Goal: Use online tool/utility: Utilize a website feature to perform a specific function

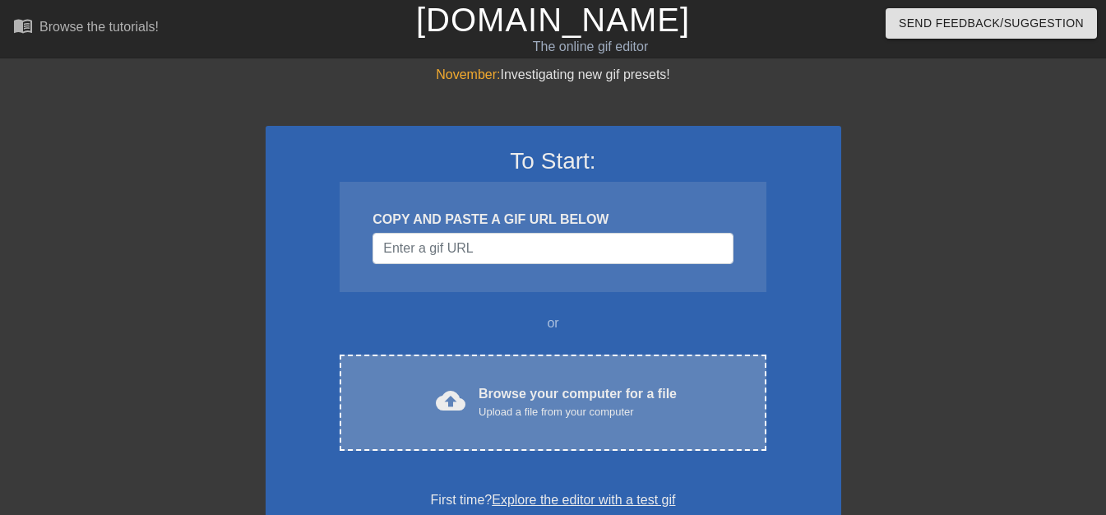
click at [620, 409] on div "Upload a file from your computer" at bounding box center [577, 412] width 198 height 16
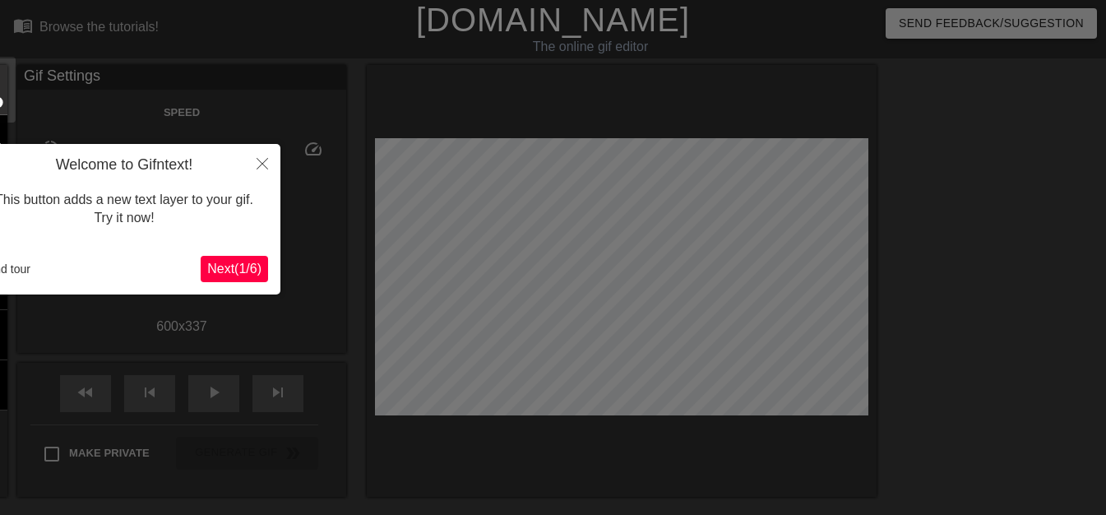
scroll to position [40, 0]
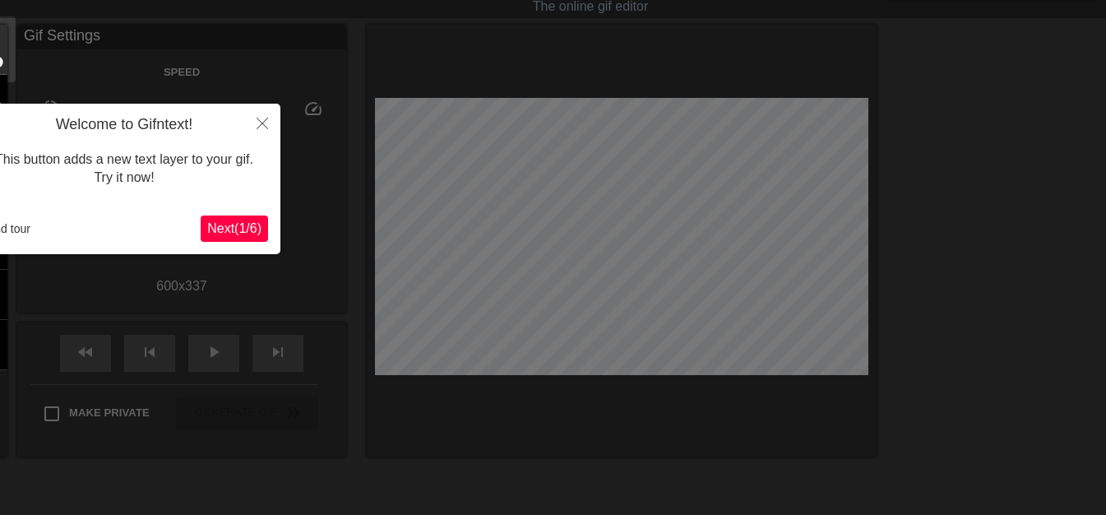
click at [242, 219] on button "Next ( 1 / 6 )" at bounding box center [234, 228] width 67 height 26
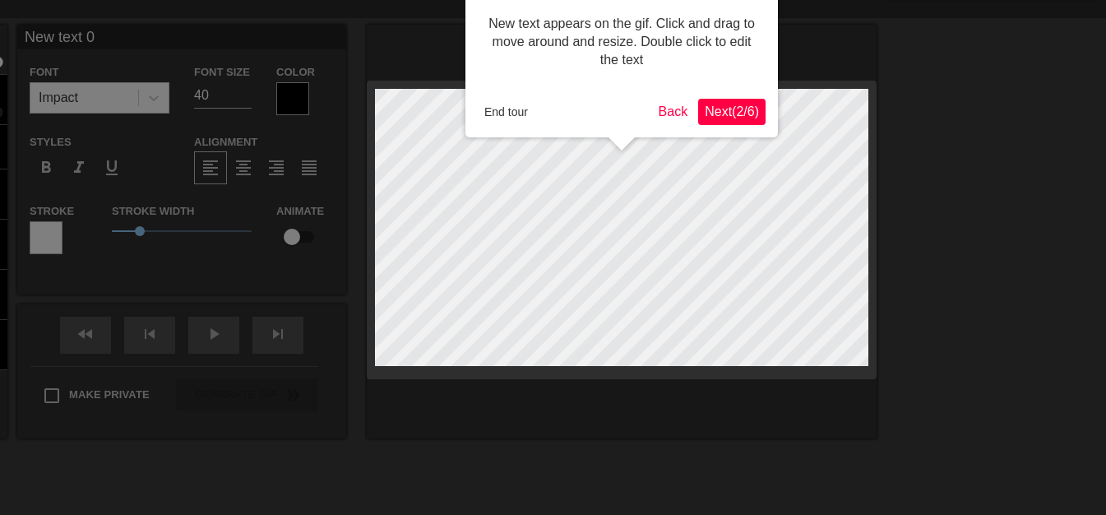
scroll to position [0, 0]
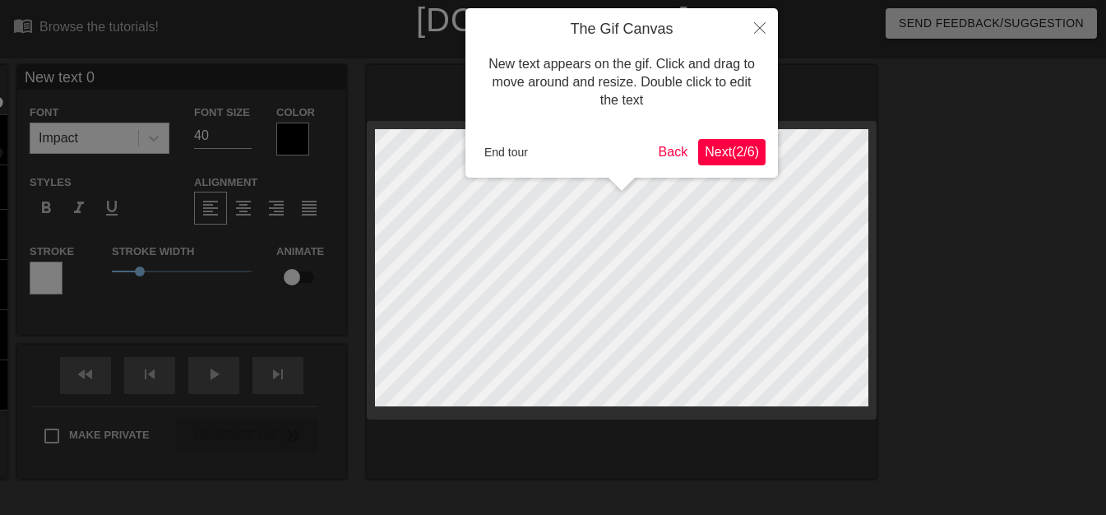
click at [242, 219] on div at bounding box center [553, 333] width 1106 height 667
click at [720, 154] on span "Next ( 2 / 6 )" at bounding box center [731, 152] width 54 height 14
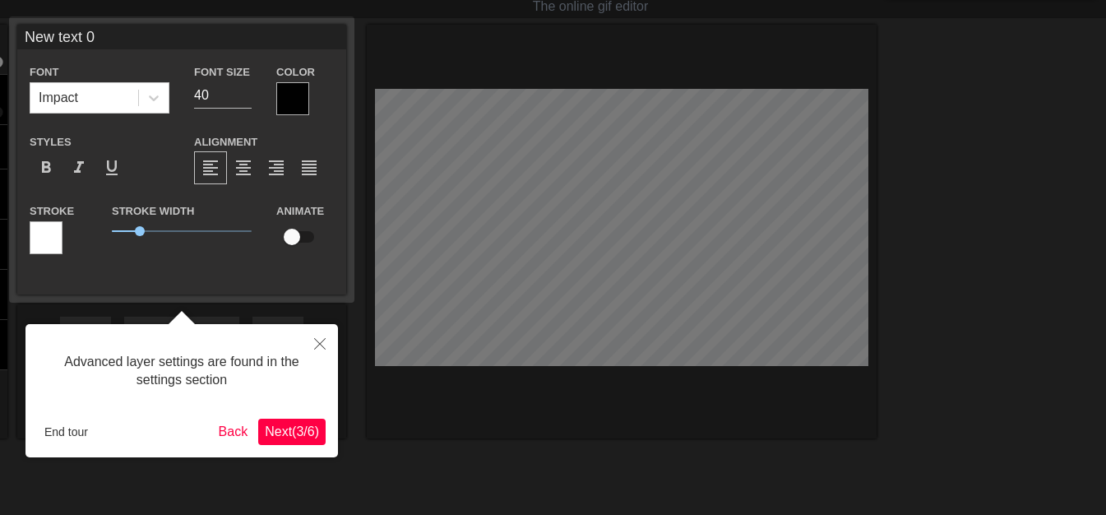
click at [283, 432] on span "Next ( 3 / 6 )" at bounding box center [292, 431] width 54 height 14
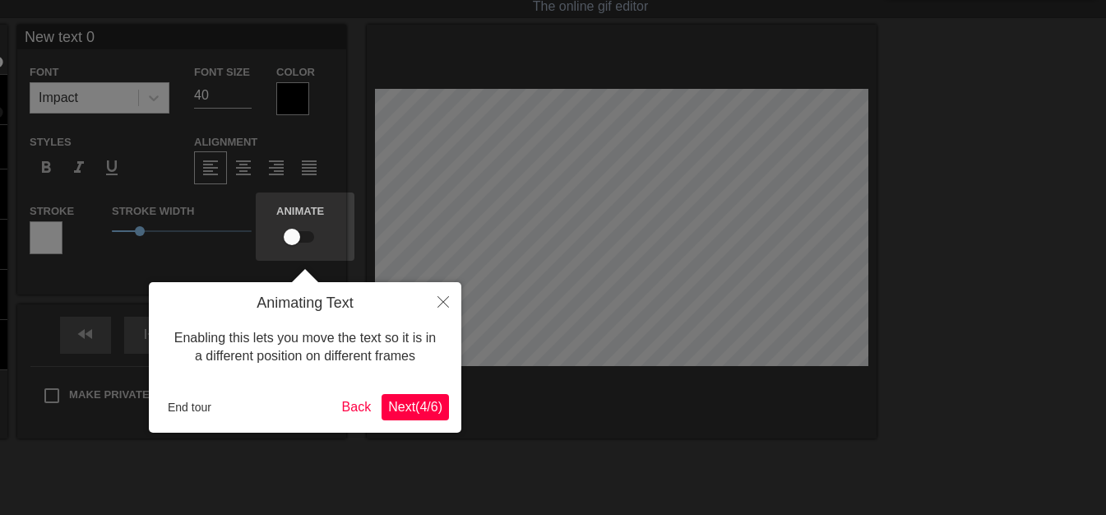
scroll to position [0, 0]
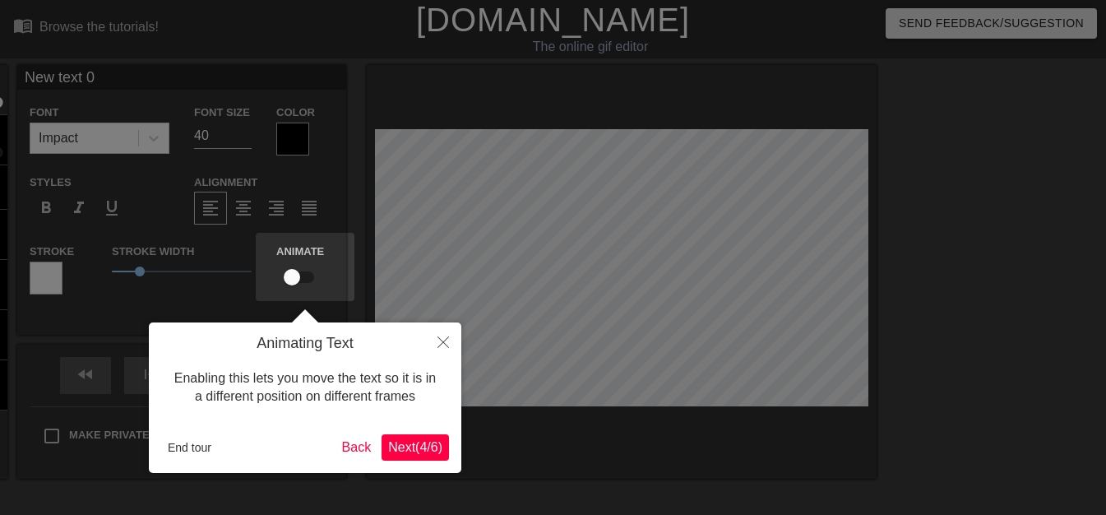
click at [417, 453] on span "Next ( 4 / 6 )" at bounding box center [415, 447] width 54 height 14
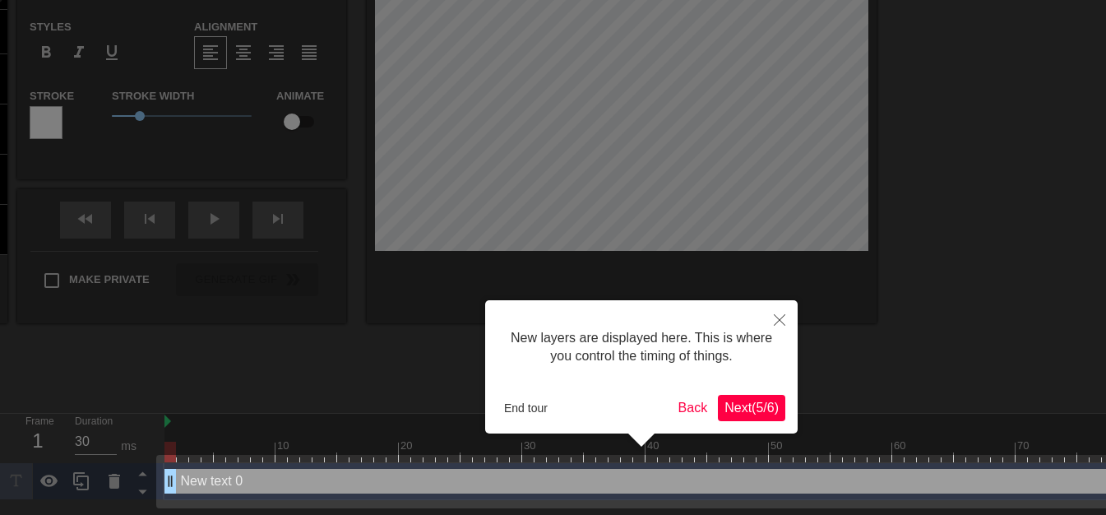
click at [775, 402] on span "Next ( 5 / 6 )" at bounding box center [751, 407] width 54 height 14
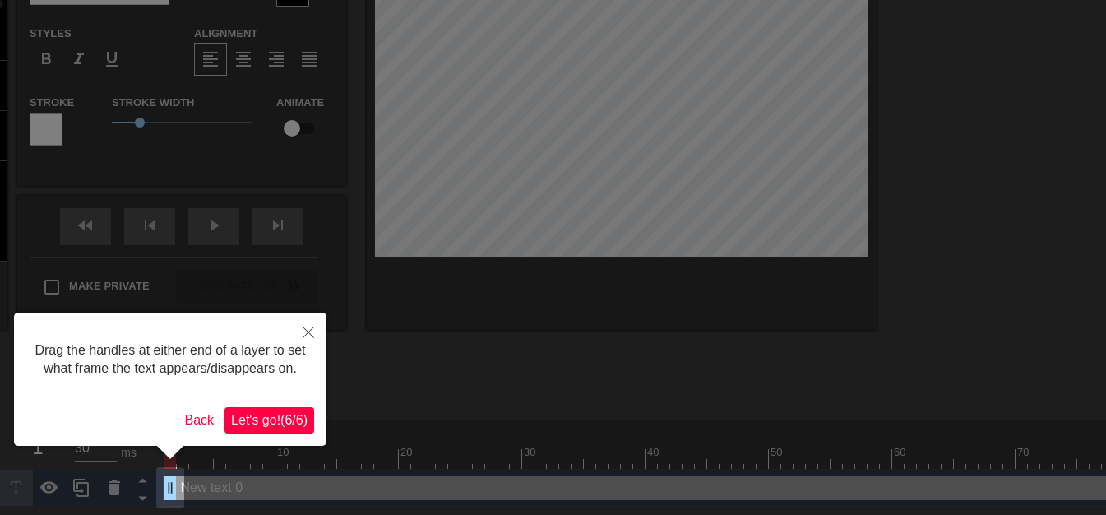
click at [296, 407] on button "Let's go! ( 6 / 6 )" at bounding box center [269, 420] width 90 height 26
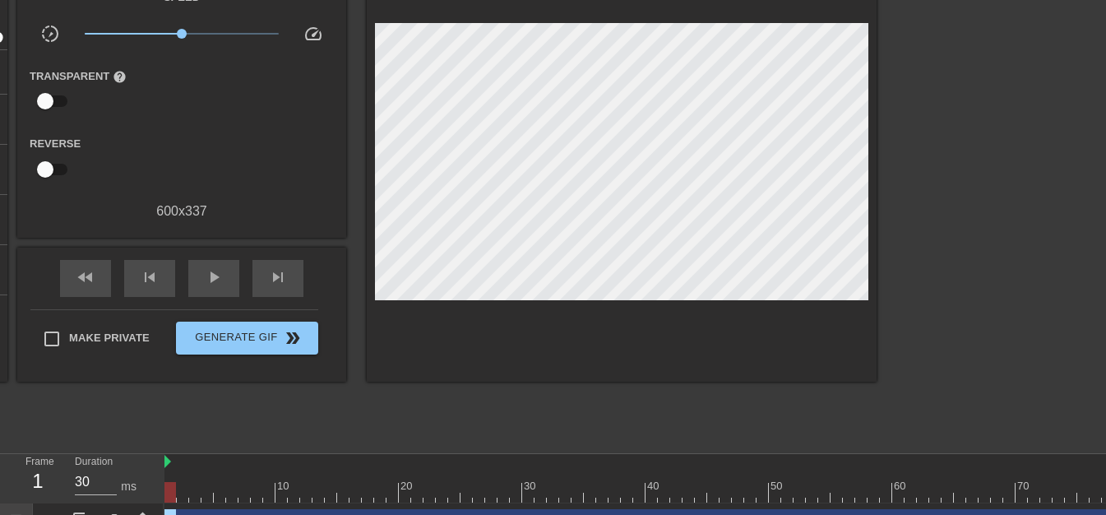
scroll to position [144, 0]
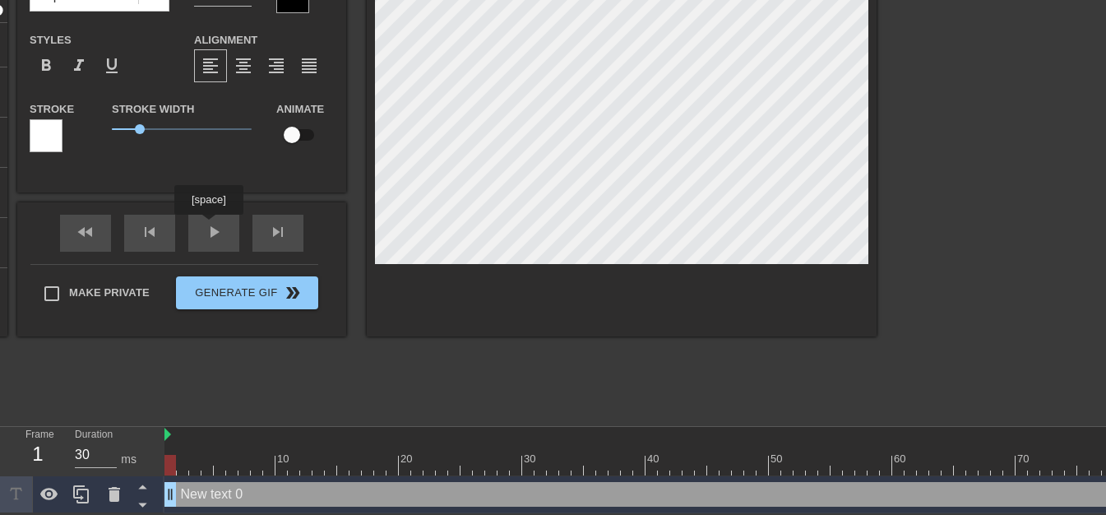
click at [208, 227] on div "fast_rewind skip_previous play_arrow skip_next" at bounding box center [182, 233] width 268 height 62
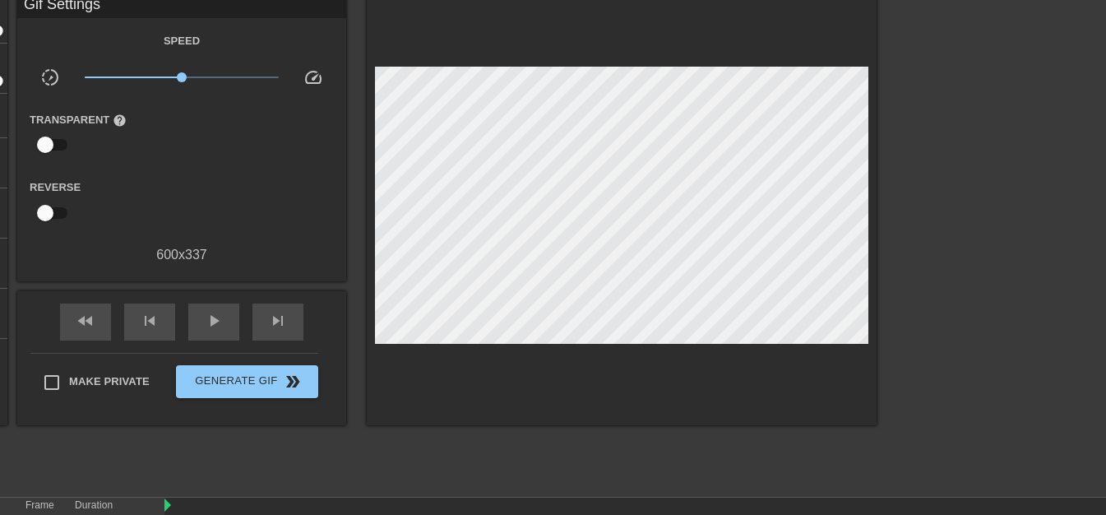
scroll to position [43, 0]
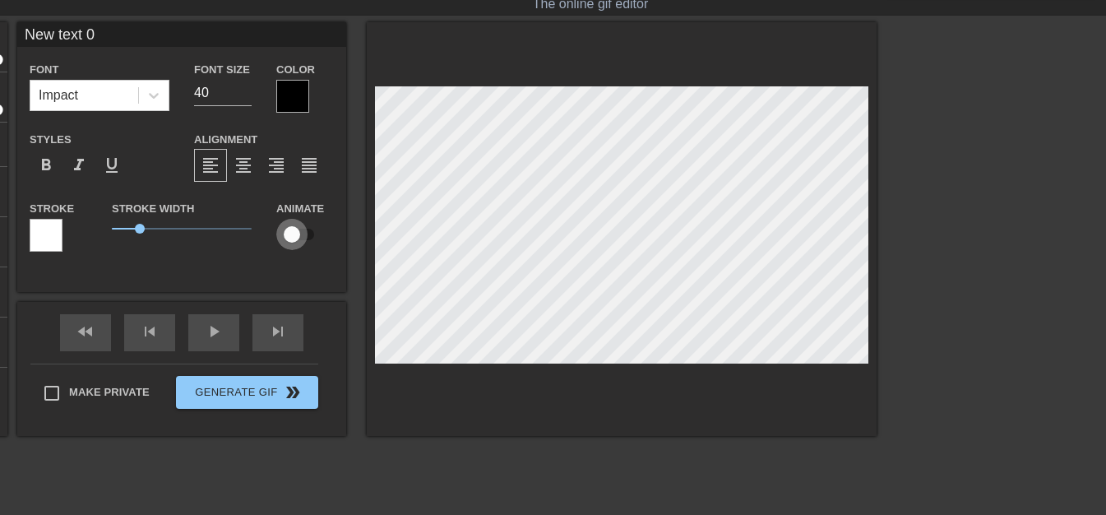
click at [293, 225] on input "checkbox" at bounding box center [292, 234] width 94 height 31
checkbox input "true"
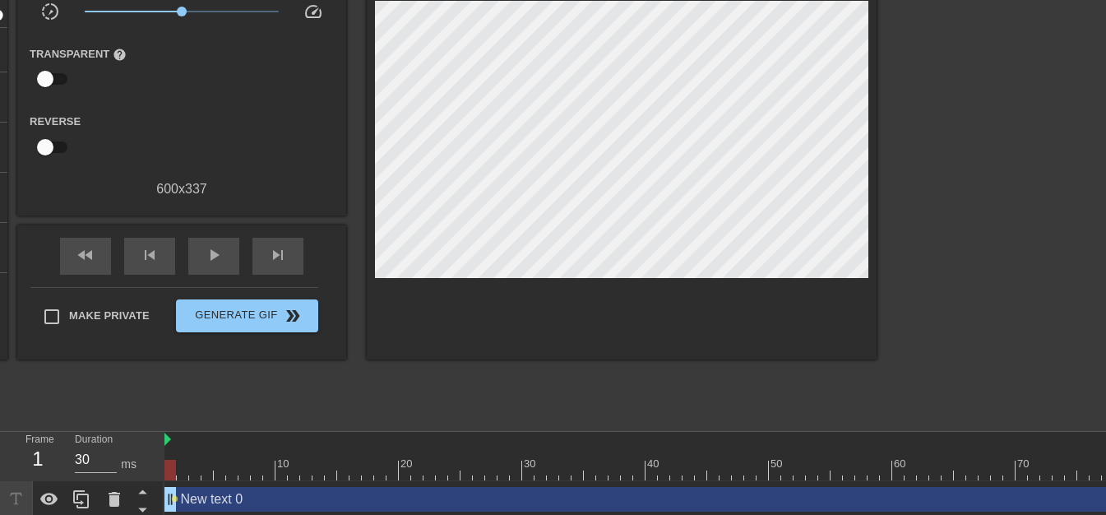
scroll to position [144, 0]
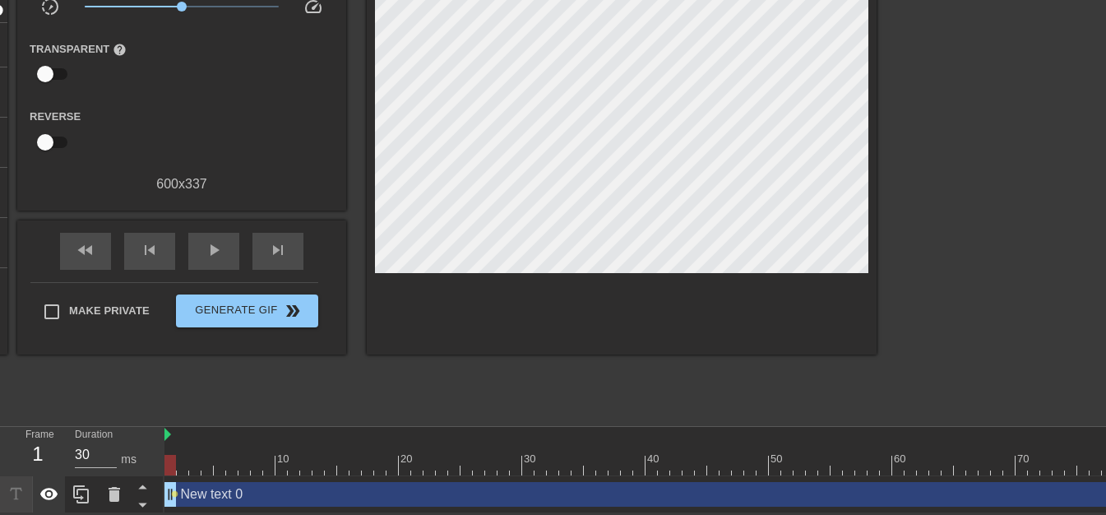
click at [45, 492] on icon at bounding box center [49, 494] width 20 height 20
